Goal: Task Accomplishment & Management: Complete application form

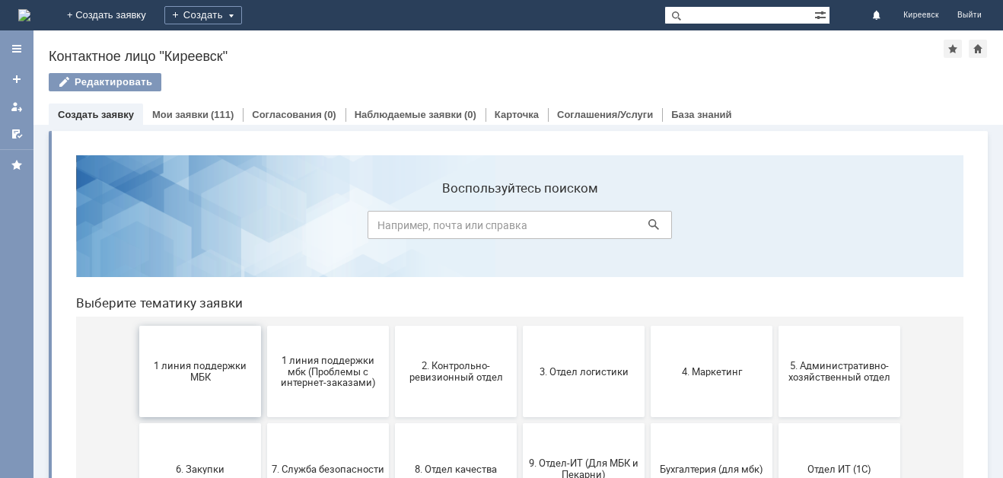
click at [208, 391] on button "1 линия поддержки МБК" at bounding box center [200, 371] width 122 height 91
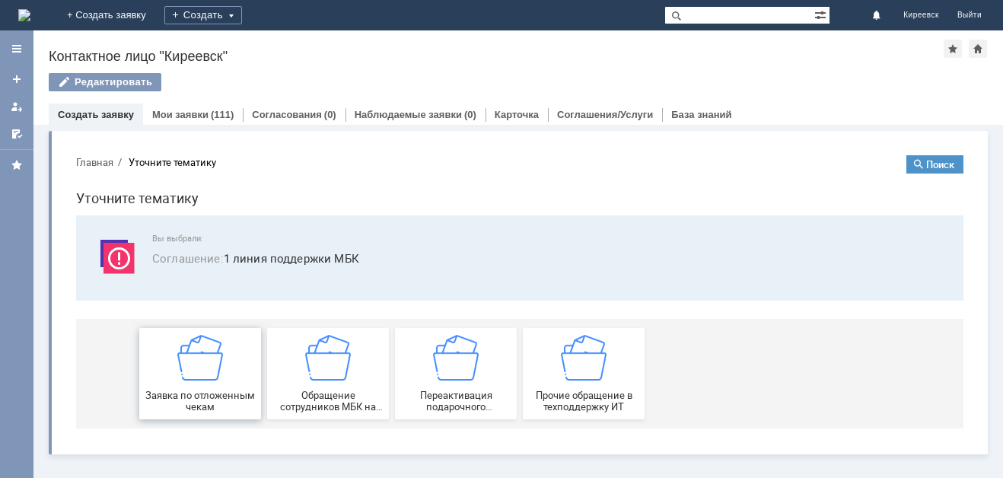
click at [215, 389] on div "Заявка по отложенным чекам" at bounding box center [200, 374] width 113 height 78
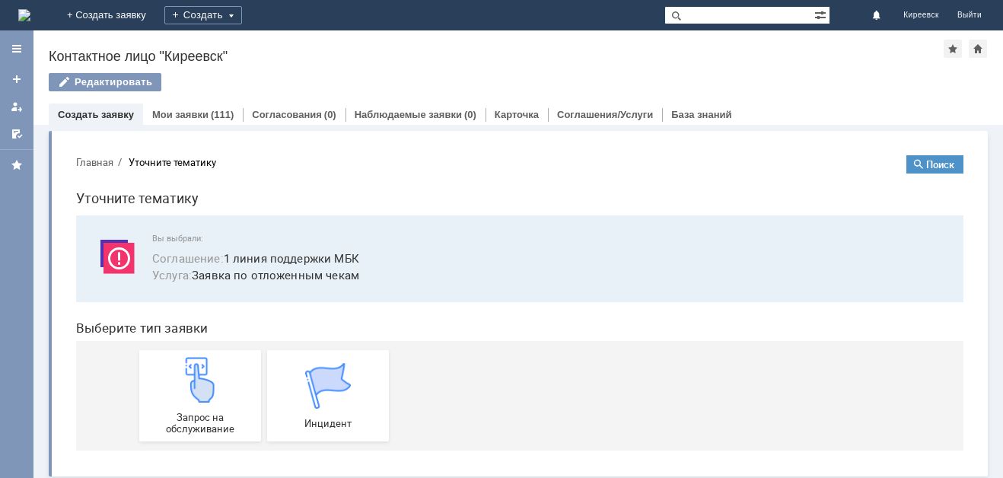
click at [215, 389] on img at bounding box center [200, 380] width 46 height 46
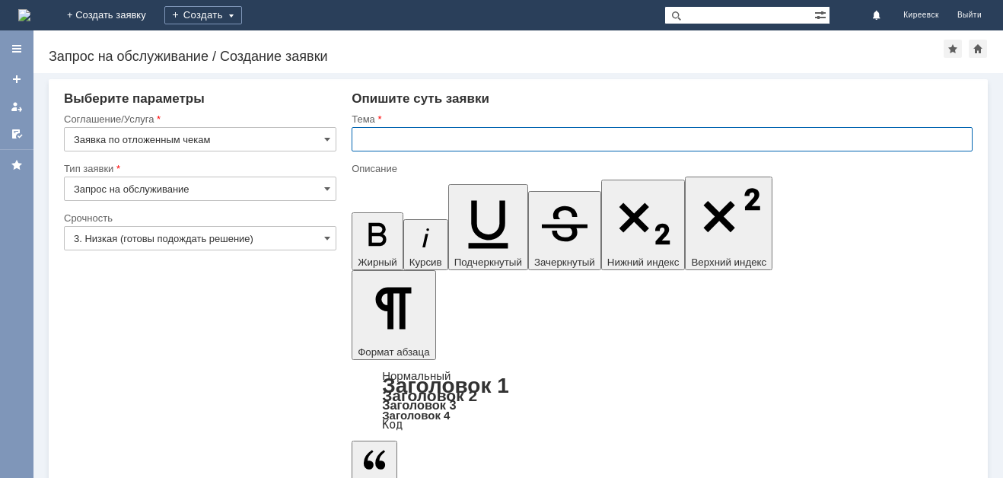
click at [409, 140] on input "text" at bounding box center [661, 139] width 621 height 24
click at [415, 138] on input "МБК Кипкквск" at bounding box center [661, 139] width 621 height 24
click at [451, 135] on input "МБК Киреевск" at bounding box center [661, 139] width 621 height 24
type input "МБК Киреевск отложенные чеки"
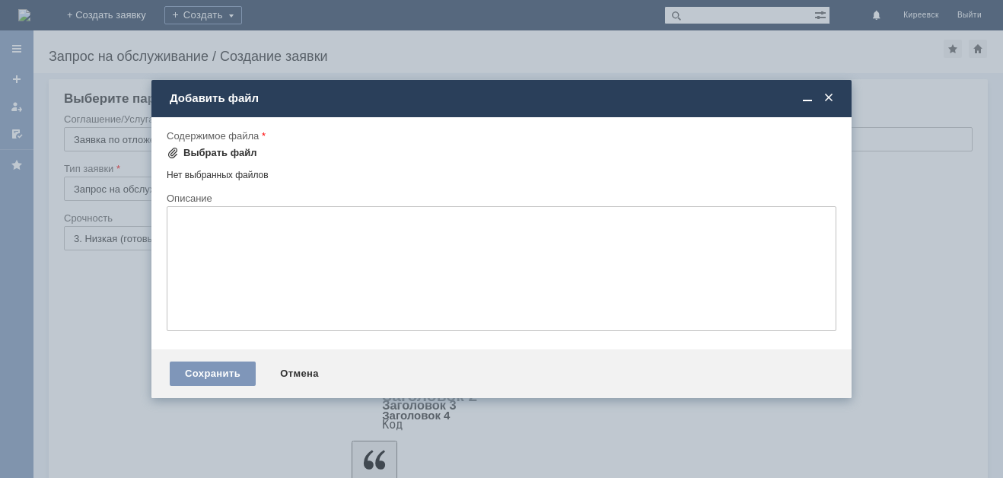
click at [239, 152] on div "Выбрать файл" at bounding box center [220, 153] width 74 height 12
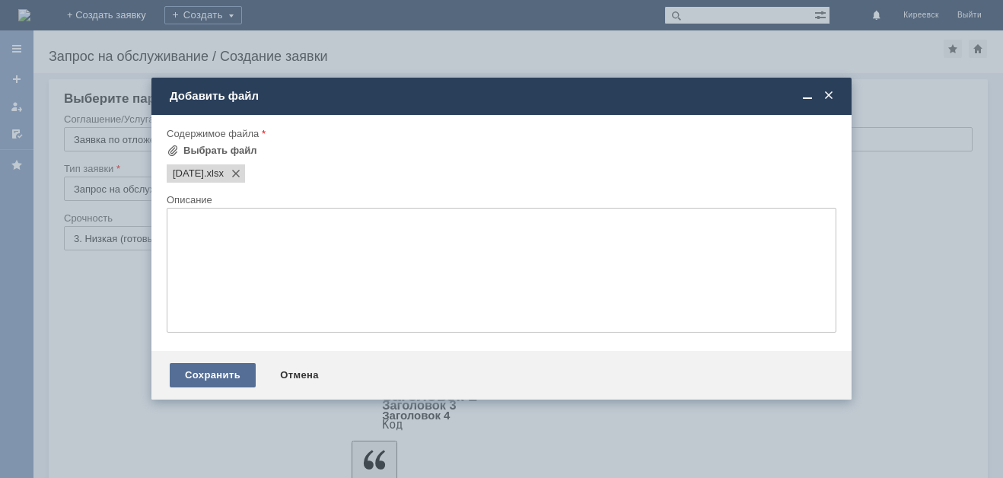
click at [230, 378] on div "Сохранить" at bounding box center [213, 375] width 86 height 24
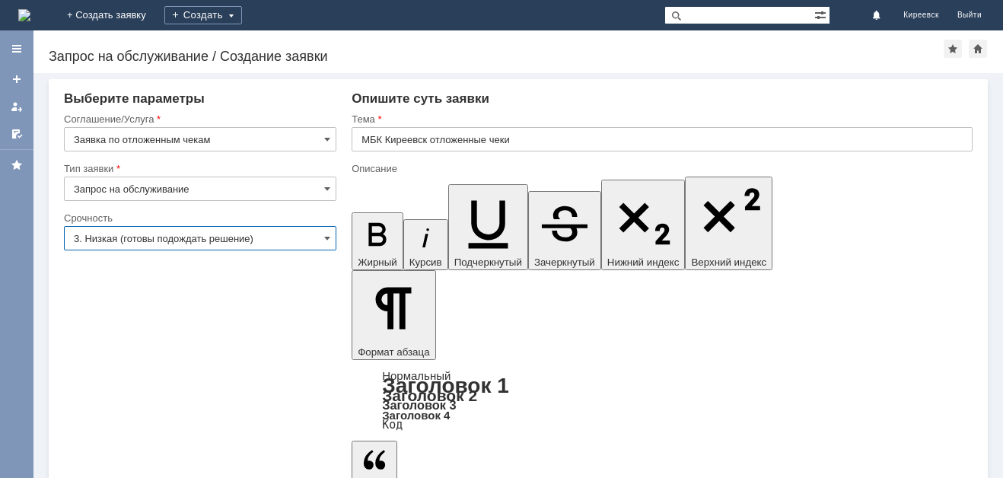
click at [129, 240] on input "3. Низкая (готовы подождать решение)" at bounding box center [200, 238] width 272 height 24
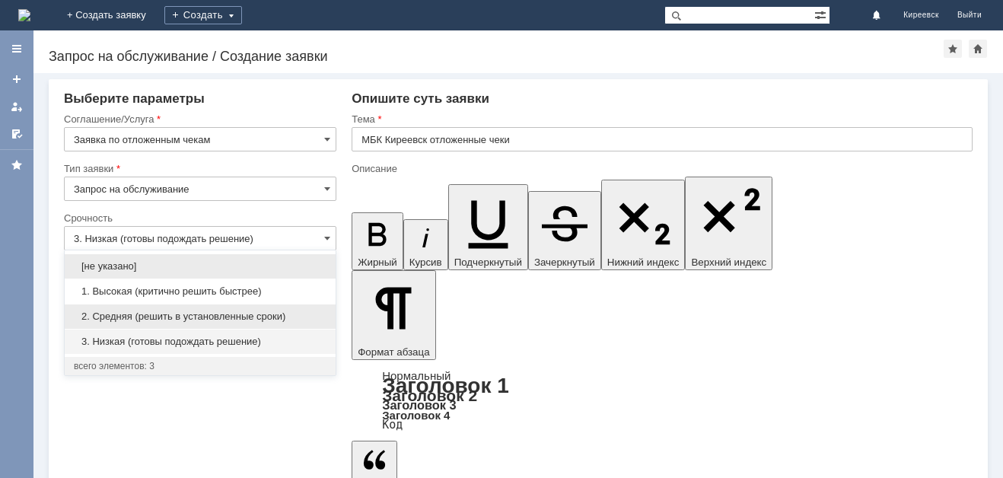
click at [139, 315] on span "2. Средняя (решить в установленные сроки)" at bounding box center [200, 316] width 253 height 12
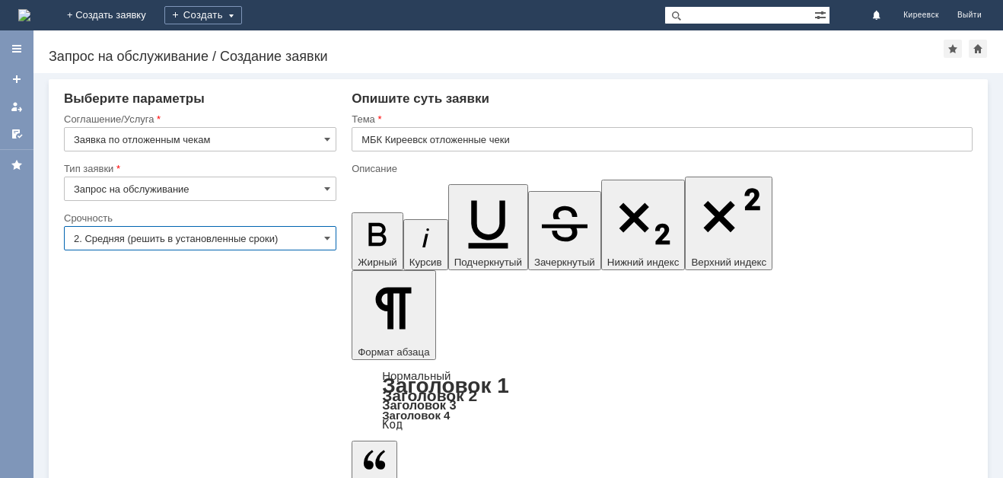
type input "2. Средняя (решить в установленные сроки)"
